Goal: Communication & Community: Answer question/provide support

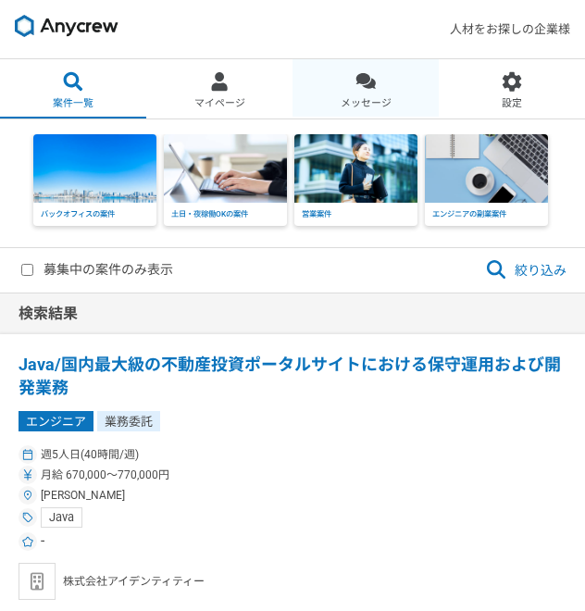
click at [372, 91] on div at bounding box center [366, 81] width 21 height 21
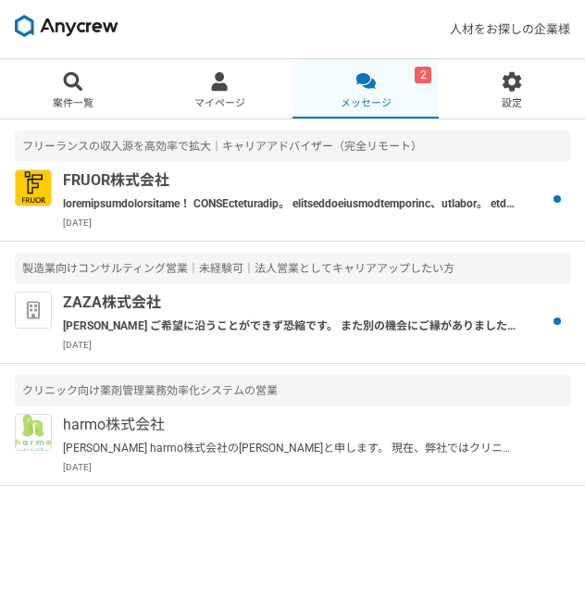
click at [401, 102] on link "2 メッセージ" at bounding box center [366, 88] width 146 height 59
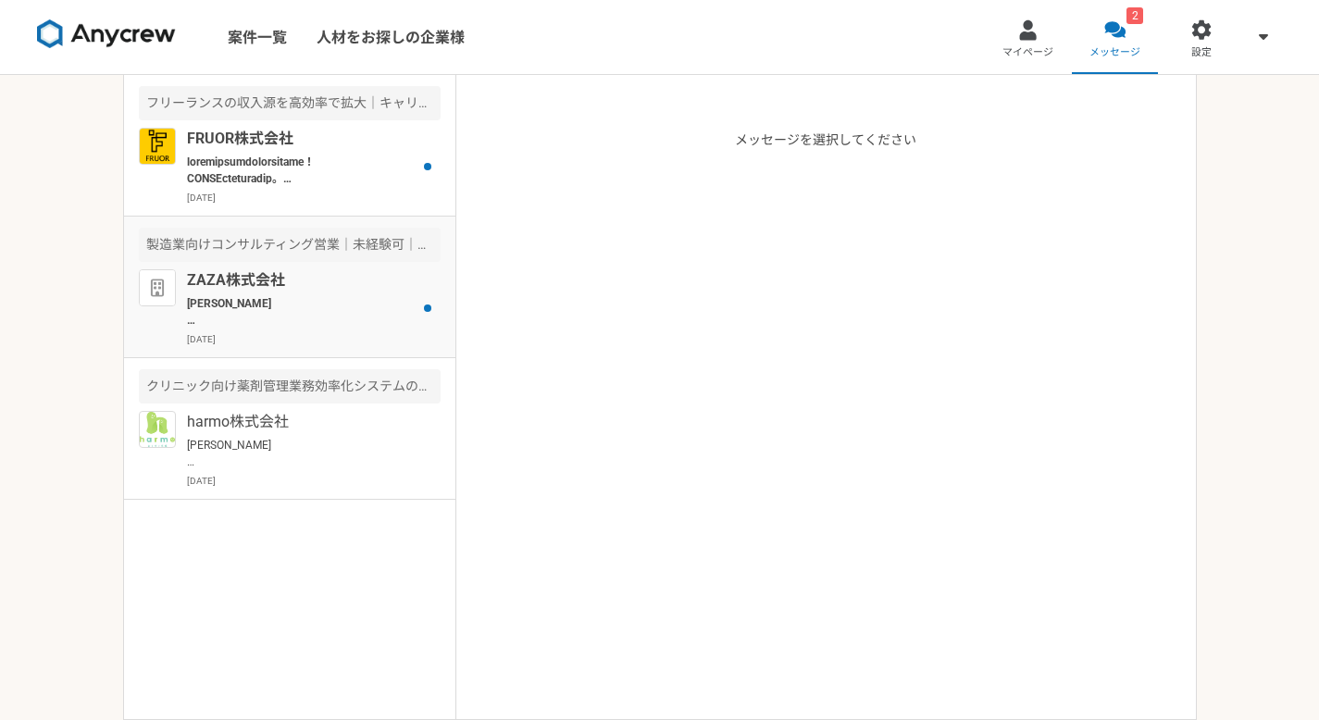
click at [393, 275] on p "ZAZA株式会社" at bounding box center [301, 280] width 229 height 22
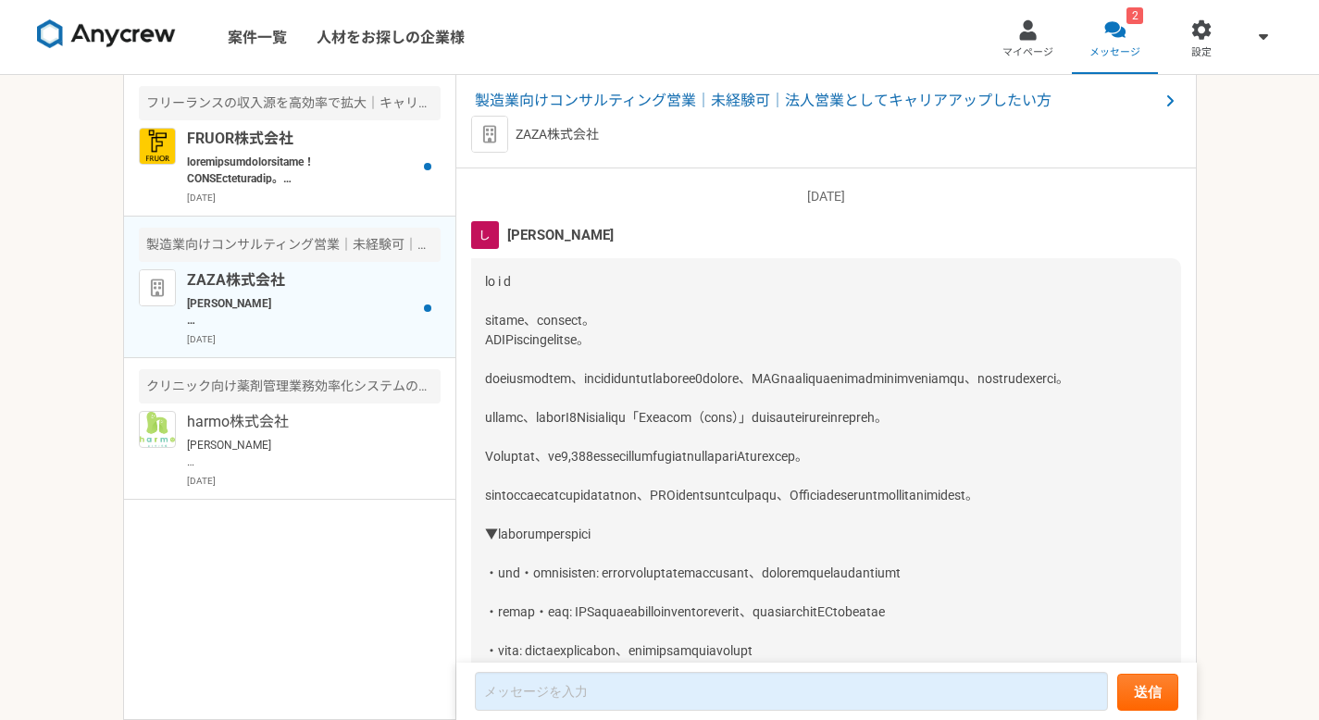
scroll to position [1936, 0]
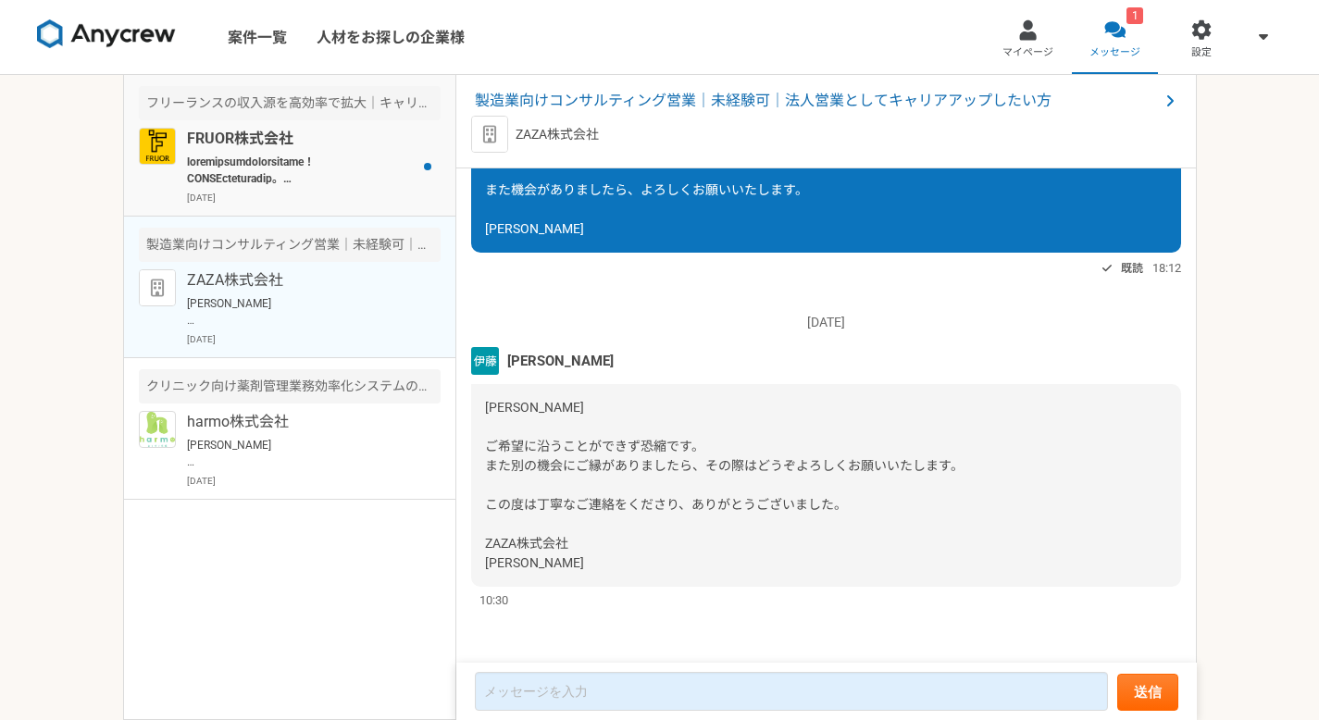
click at [374, 186] on p at bounding box center [301, 170] width 229 height 33
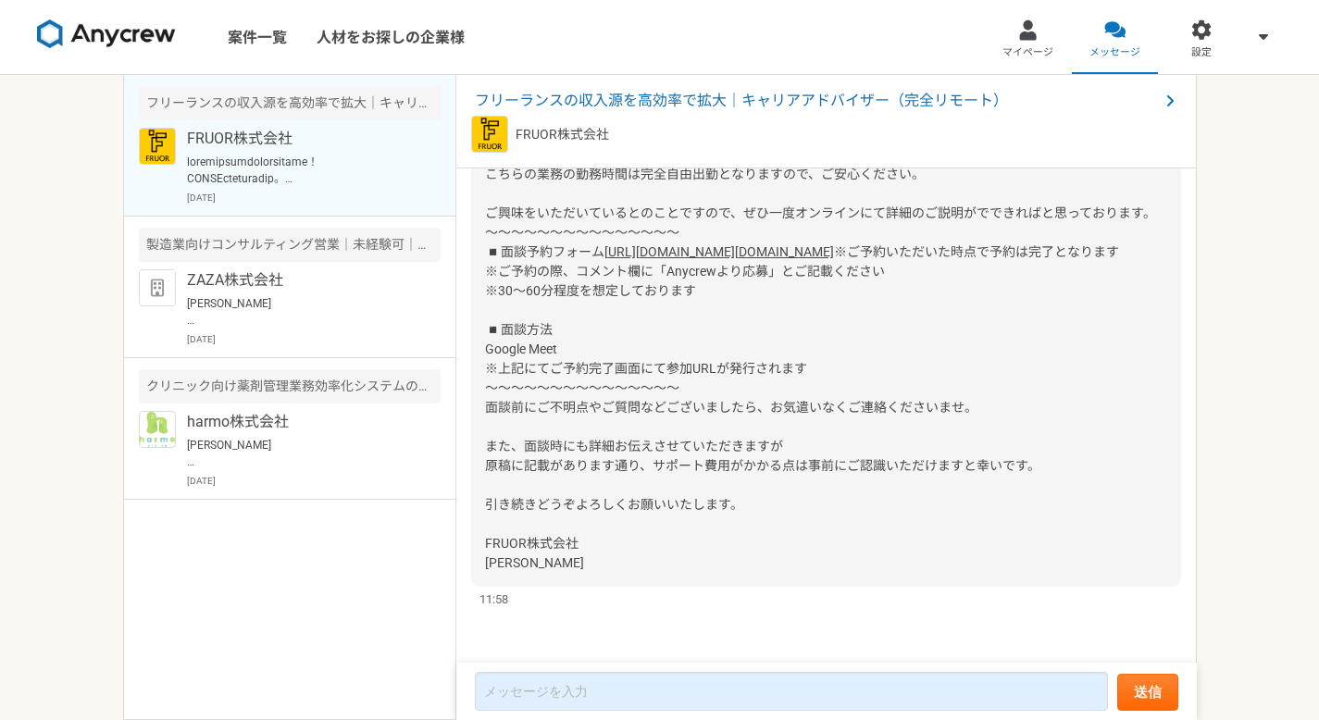
scroll to position [609, 0]
click at [584, 90] on span "フリーランスの収入源を高効率で拡大｜キャリアアドバイザー（完全リモート）" at bounding box center [817, 101] width 684 height 22
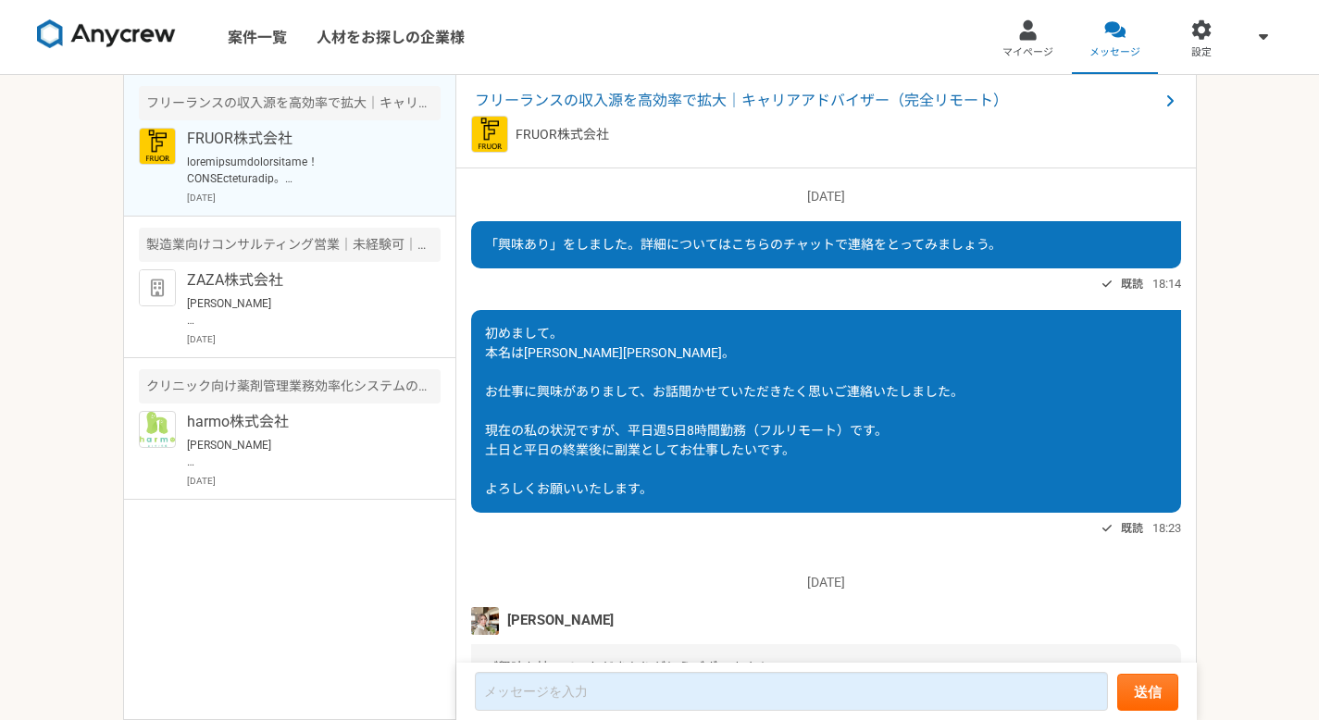
scroll to position [609, 0]
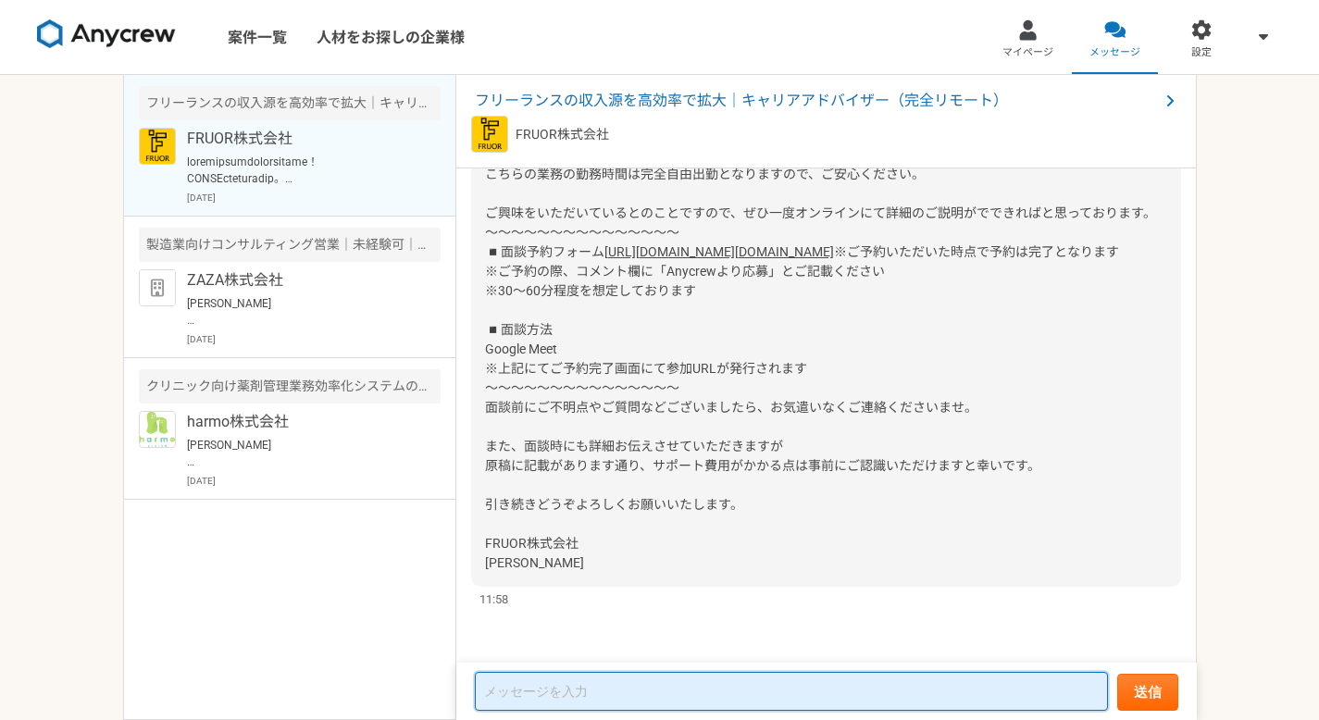
click at [567, 610] on textarea at bounding box center [791, 691] width 633 height 39
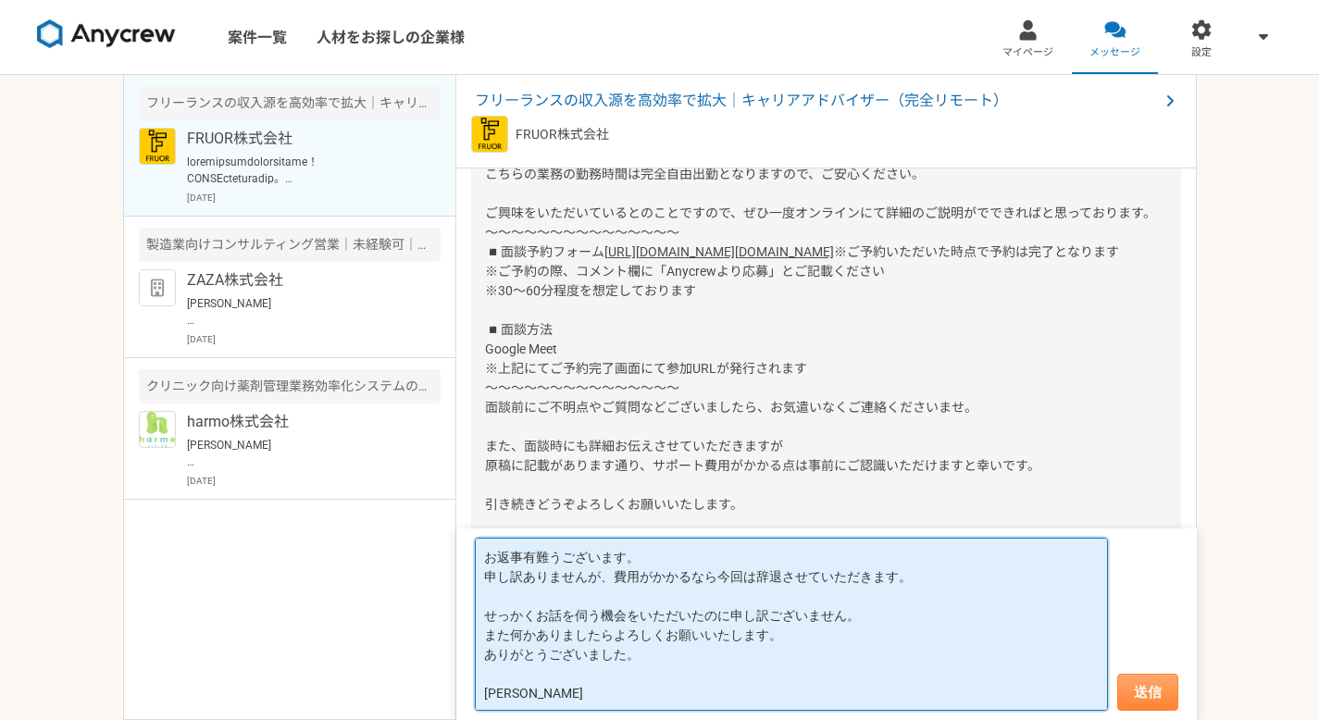
type textarea "お返事有難うございます。 申し訳ありませんが、費用がかかるなら今回は辞退させていただきます。 せっかくお話を伺う機会をいただいたのに申し訳ございません。 また…"
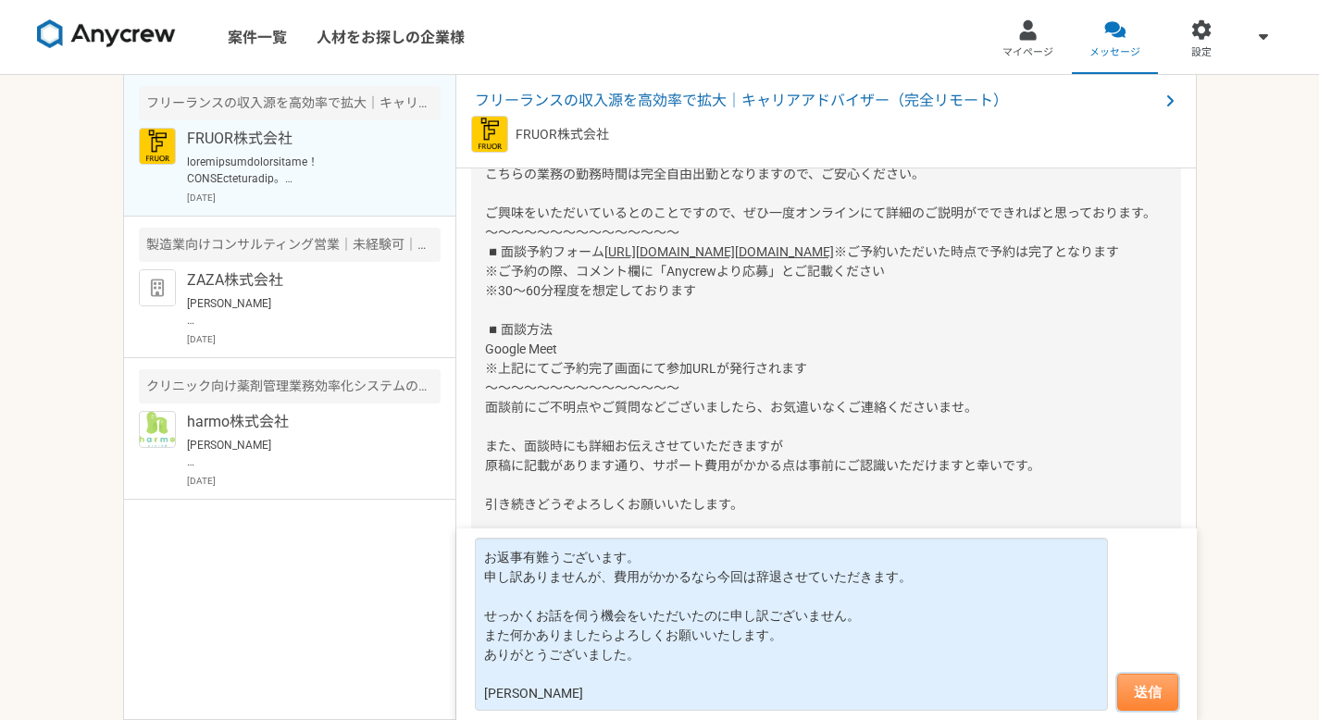
click at [584, 610] on button "送信" at bounding box center [1148, 692] width 61 height 37
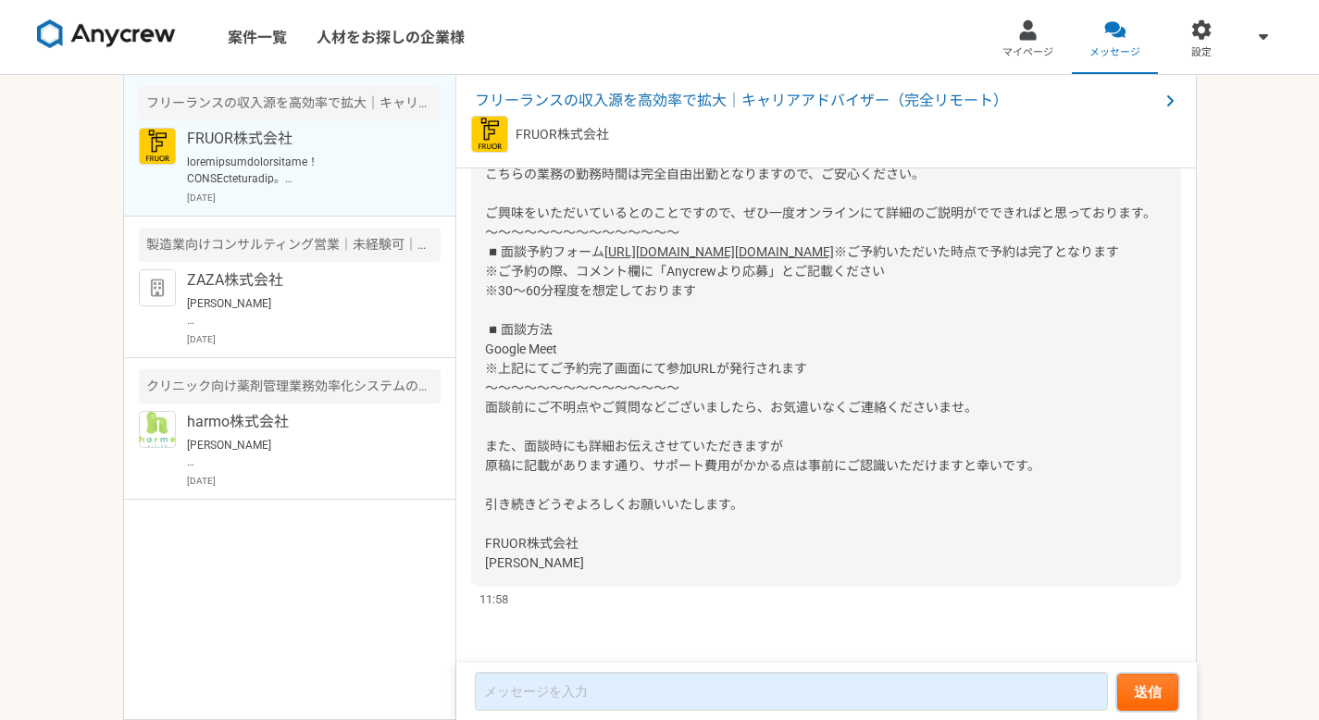
scroll to position [883, 0]
